Goal: Information Seeking & Learning: Learn about a topic

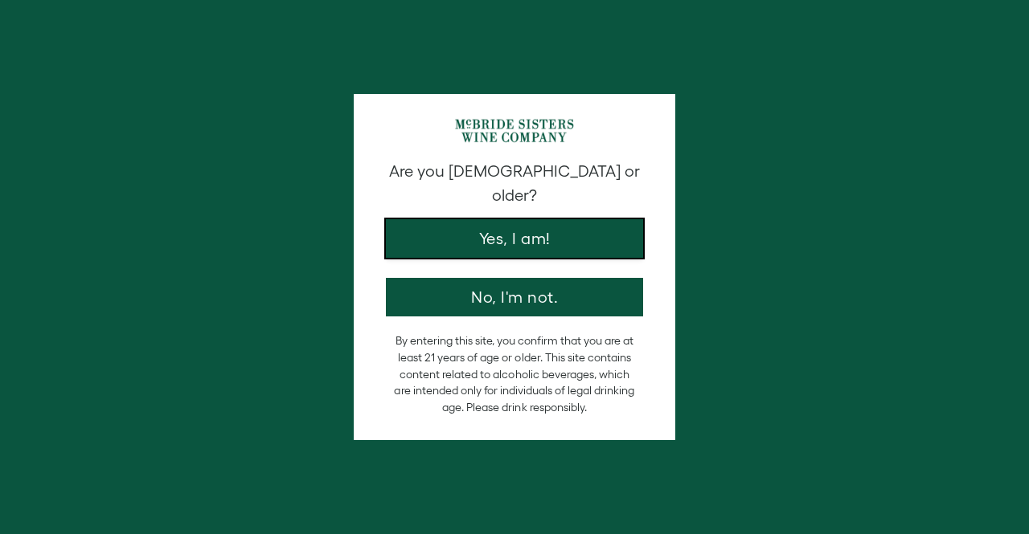
click at [500, 219] on button "Yes, I am!" at bounding box center [514, 238] width 257 height 39
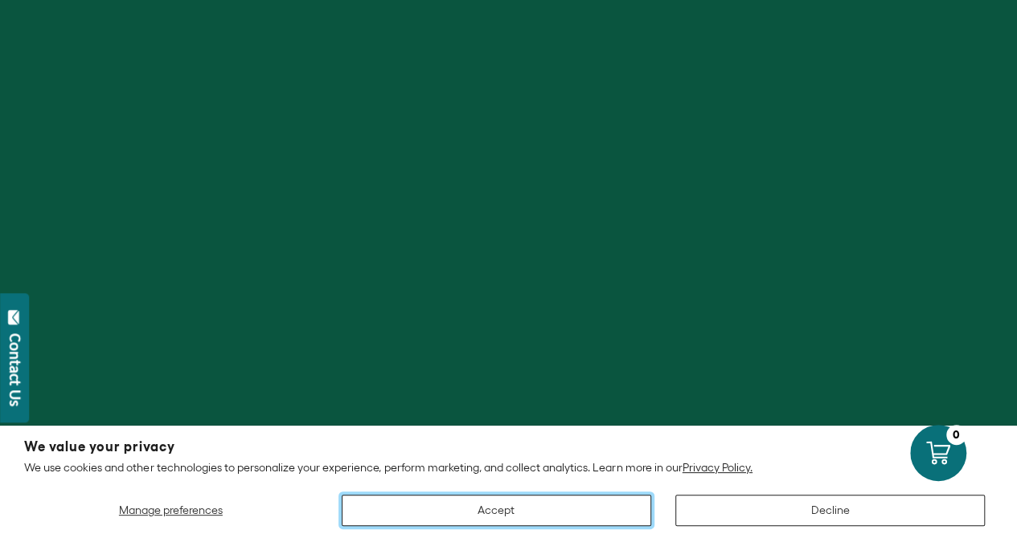
click at [583, 514] on button "Accept" at bounding box center [496, 510] width 309 height 31
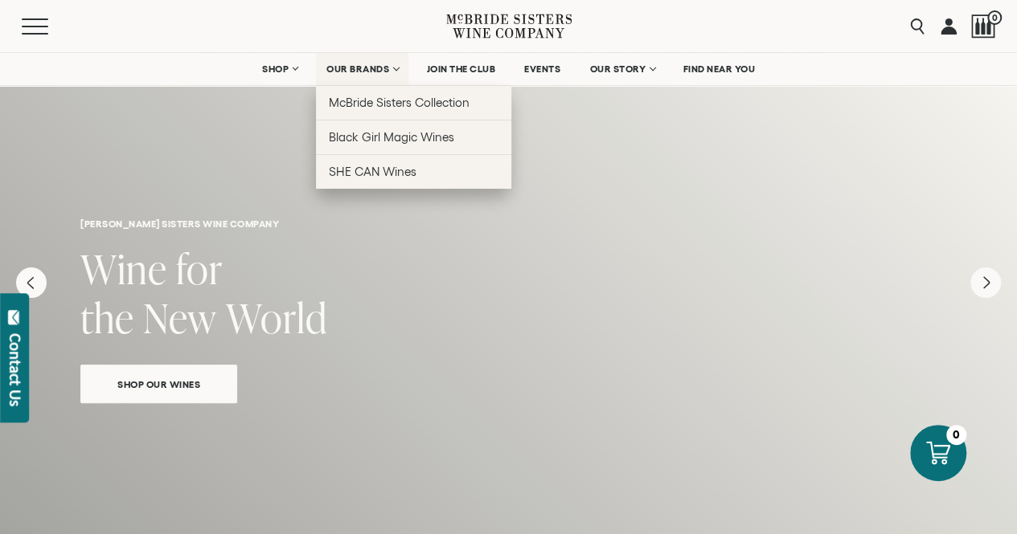
click at [395, 70] on link "OUR BRANDS" at bounding box center [362, 69] width 92 height 32
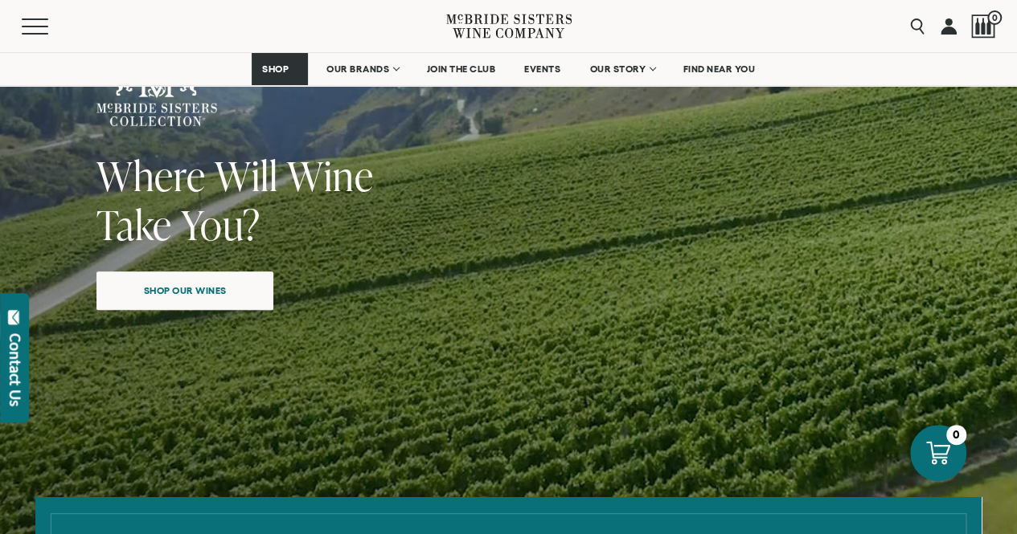
scroll to position [154, 0]
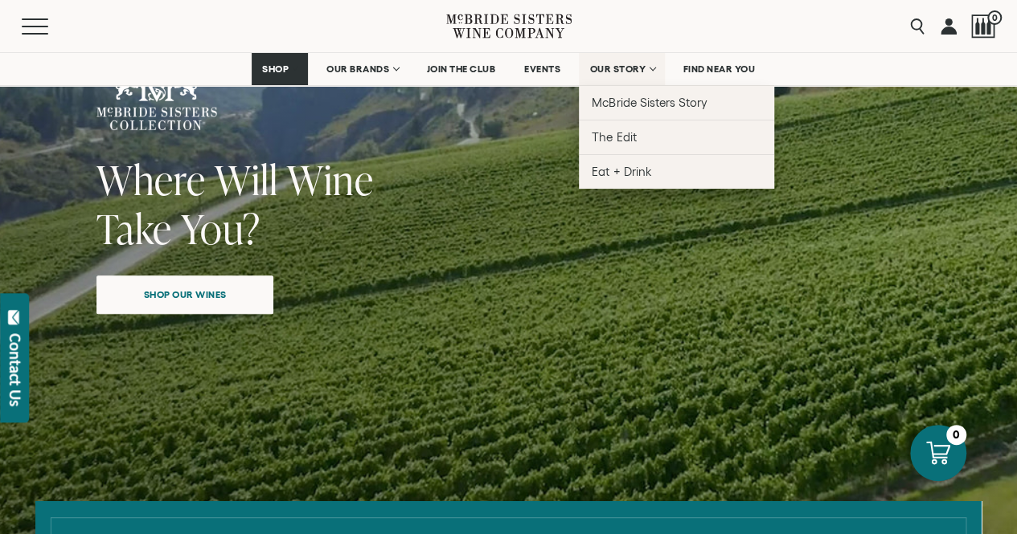
click at [649, 76] on link "OUR STORY" at bounding box center [622, 69] width 86 height 32
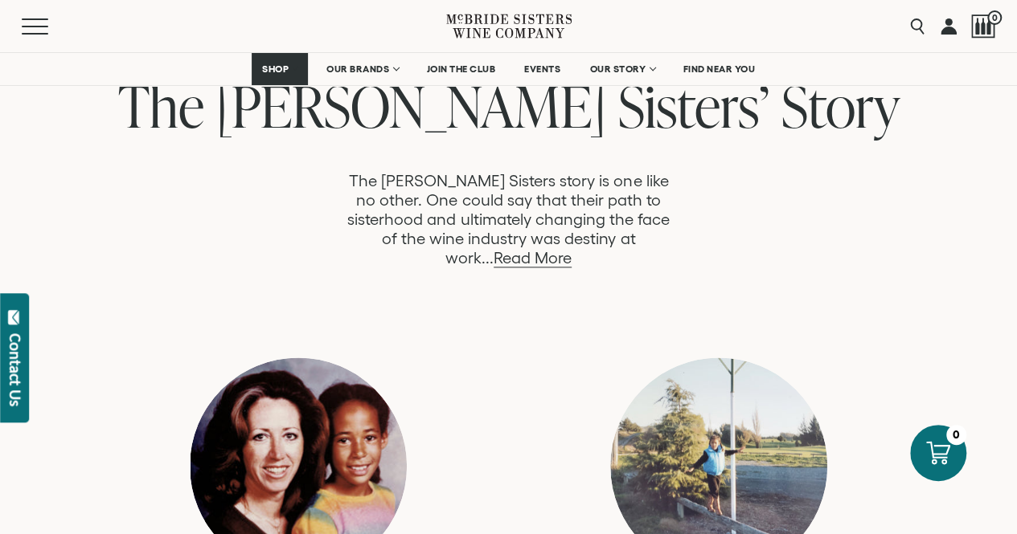
scroll to position [858, 0]
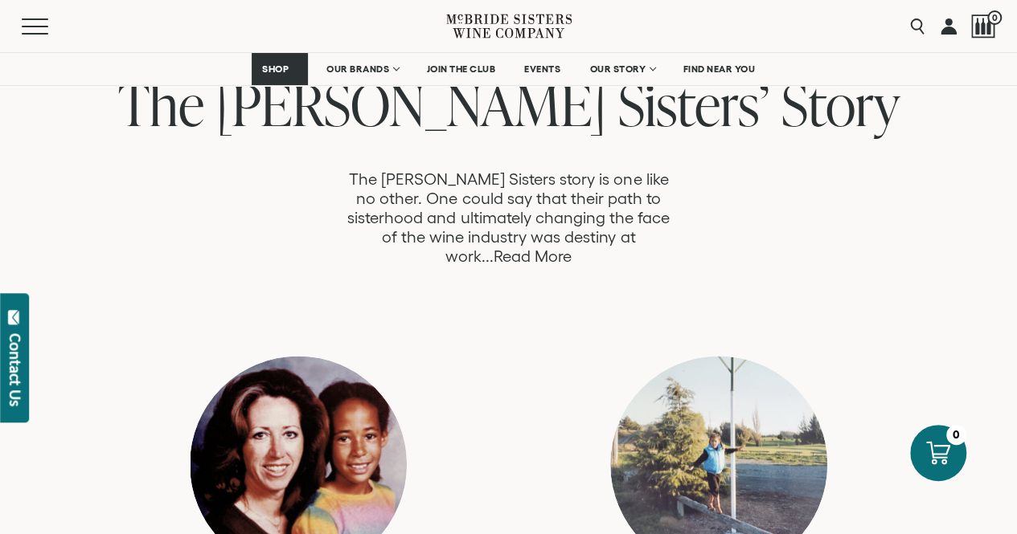
click at [571, 248] on link "Read More" at bounding box center [532, 257] width 78 height 18
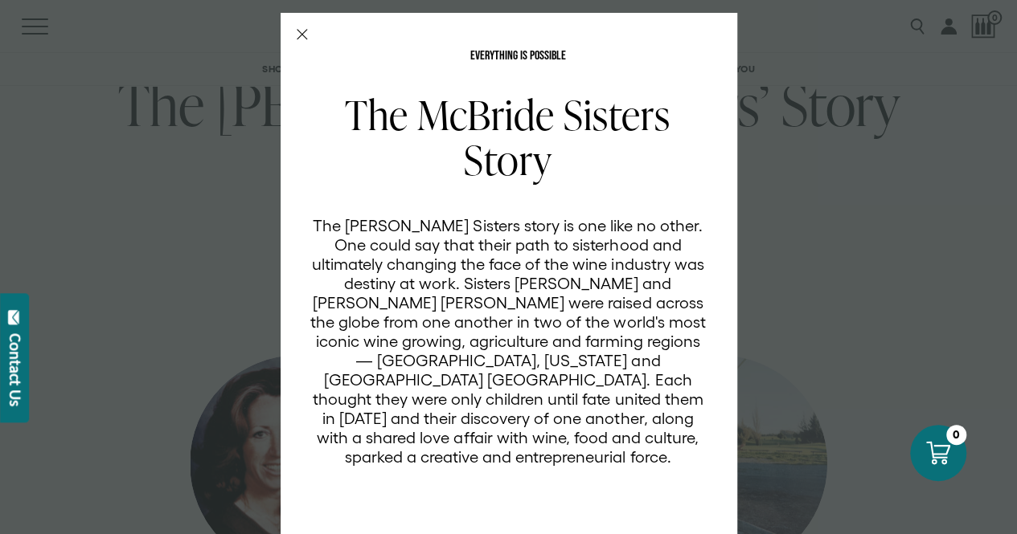
scroll to position [0, 0]
click at [620, 240] on p "The [PERSON_NAME] Sisters story is one like no other. One could say that their …" at bounding box center [507, 341] width 397 height 251
click at [294, 26] on div "EVERYTHING IS POSSIBLE The McBride Sisters Story The McBride Sisters story is o…" at bounding box center [508, 296] width 456 height 567
click at [297, 39] on icon "Close Modal" at bounding box center [302, 34] width 11 height 11
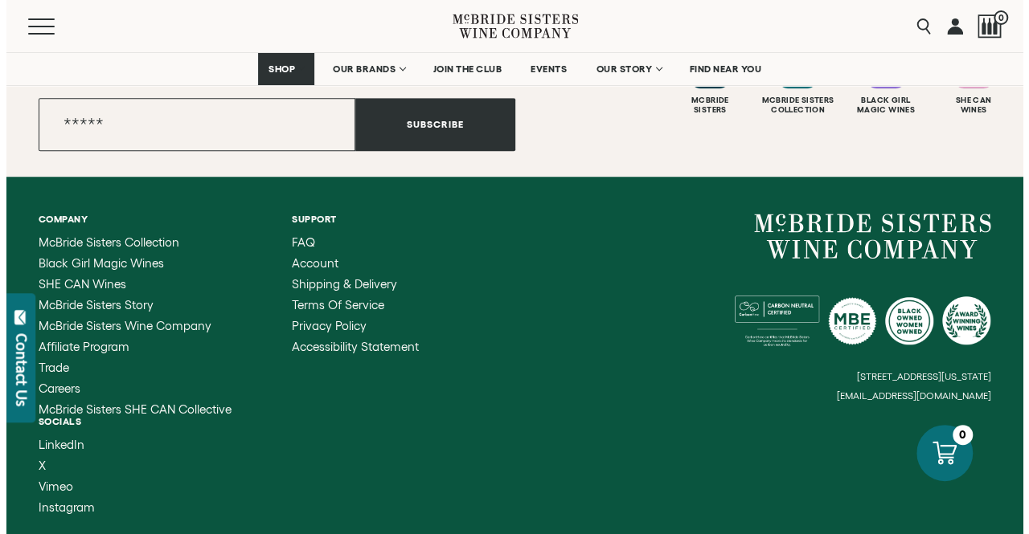
scroll to position [6618, 0]
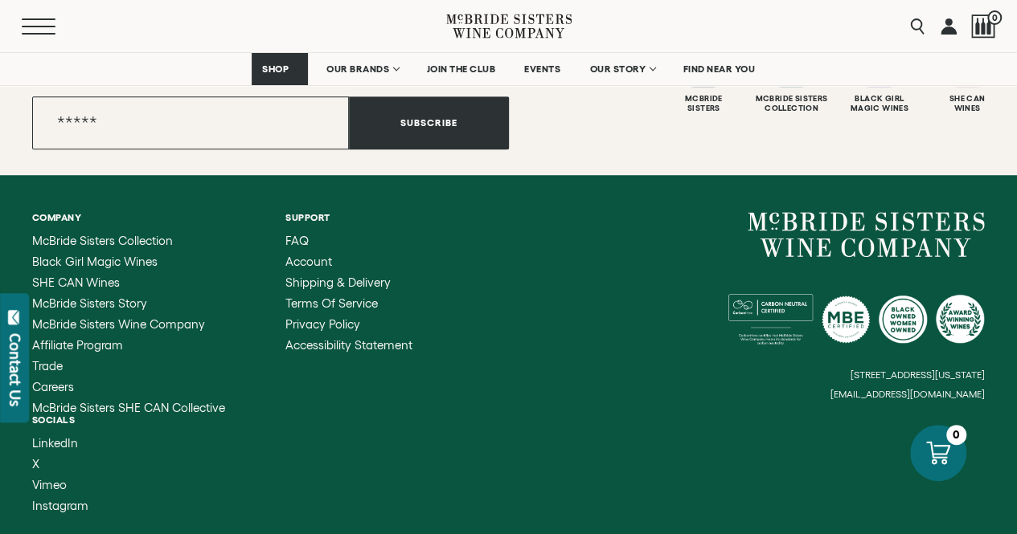
click at [35, 31] on button "Menu" at bounding box center [51, 26] width 58 height 16
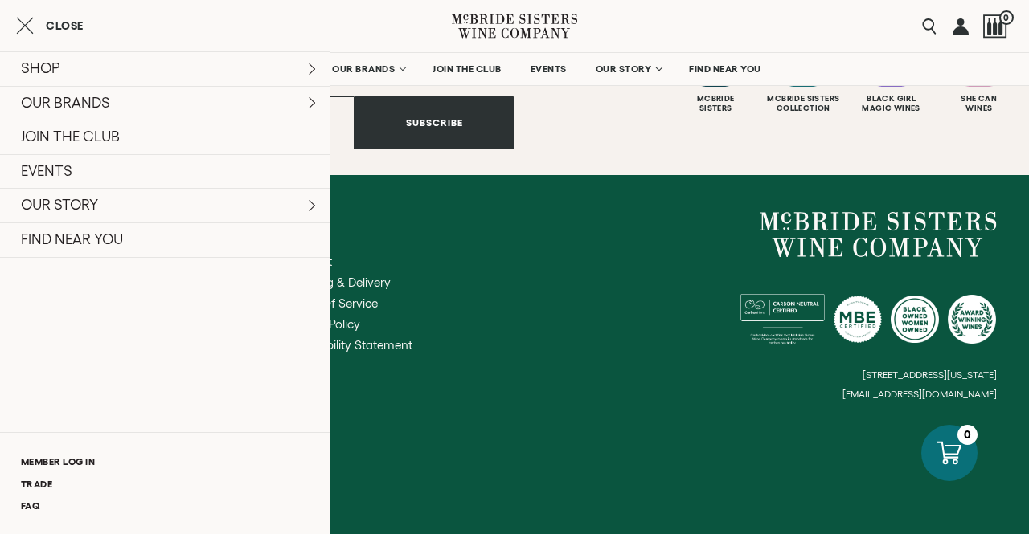
scroll to position [6620, 0]
click at [570, 404] on div "Company McBride Sisters Collection Black Girl Magic Wines SHE CAN Wines McBride…" at bounding box center [514, 362] width 1029 height 375
